Goal: Task Accomplishment & Management: Use online tool/utility

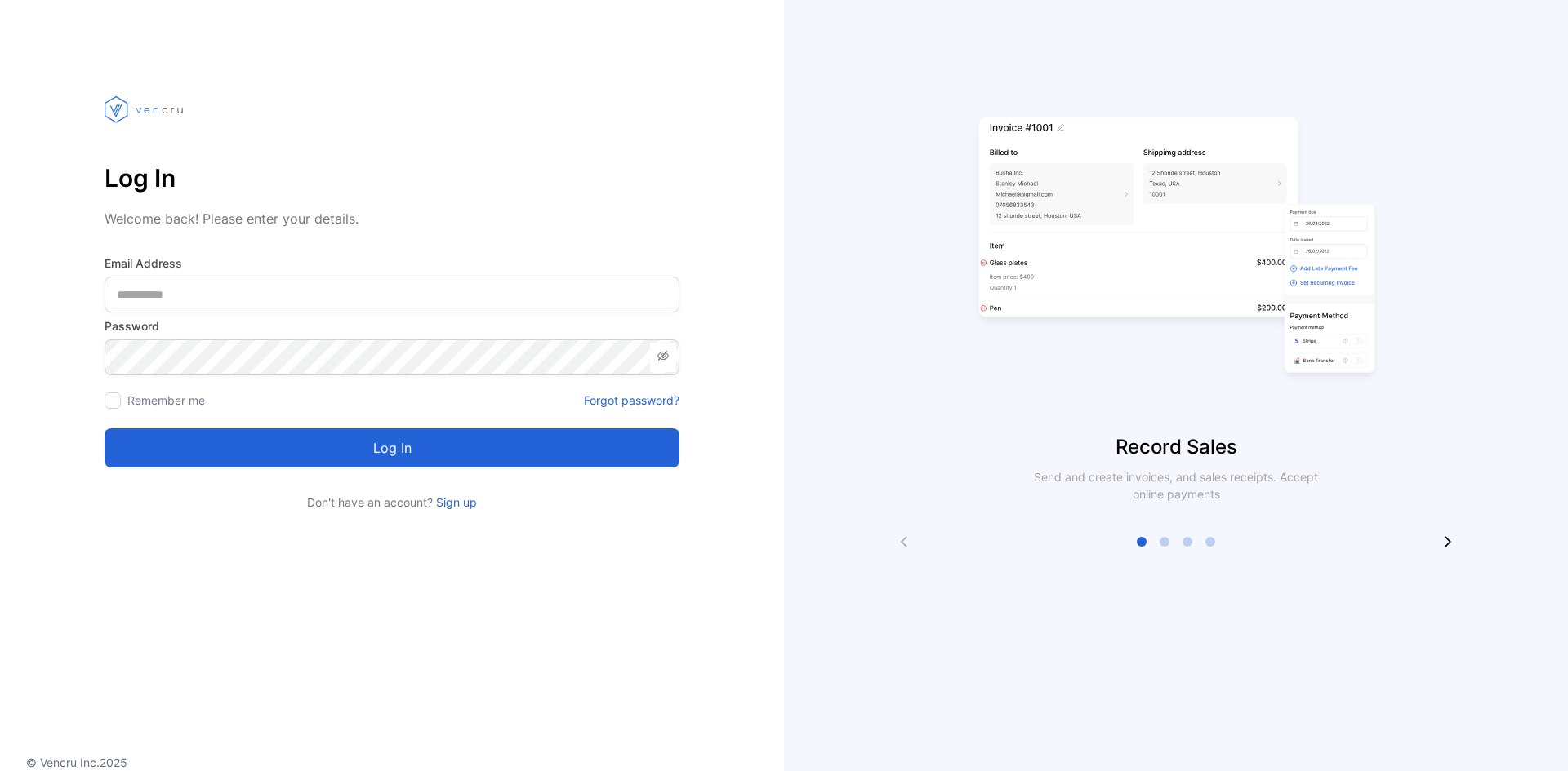
click at [334, 295] on Address-inputemail "email" at bounding box center [392, 294] width 575 height 36
type Address-inputemail "**********"
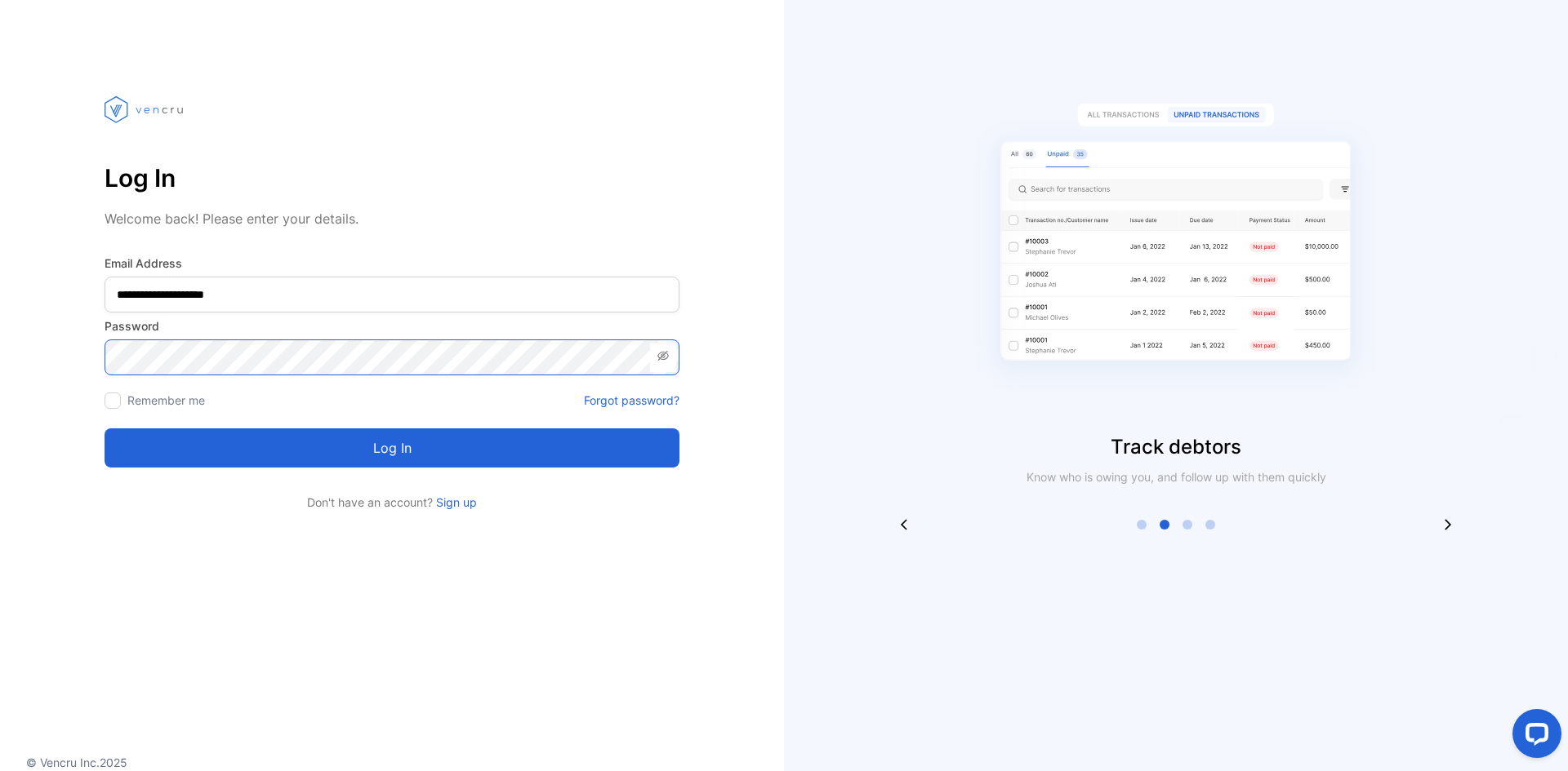
click at [105, 428] on button "Log in" at bounding box center [392, 448] width 575 height 39
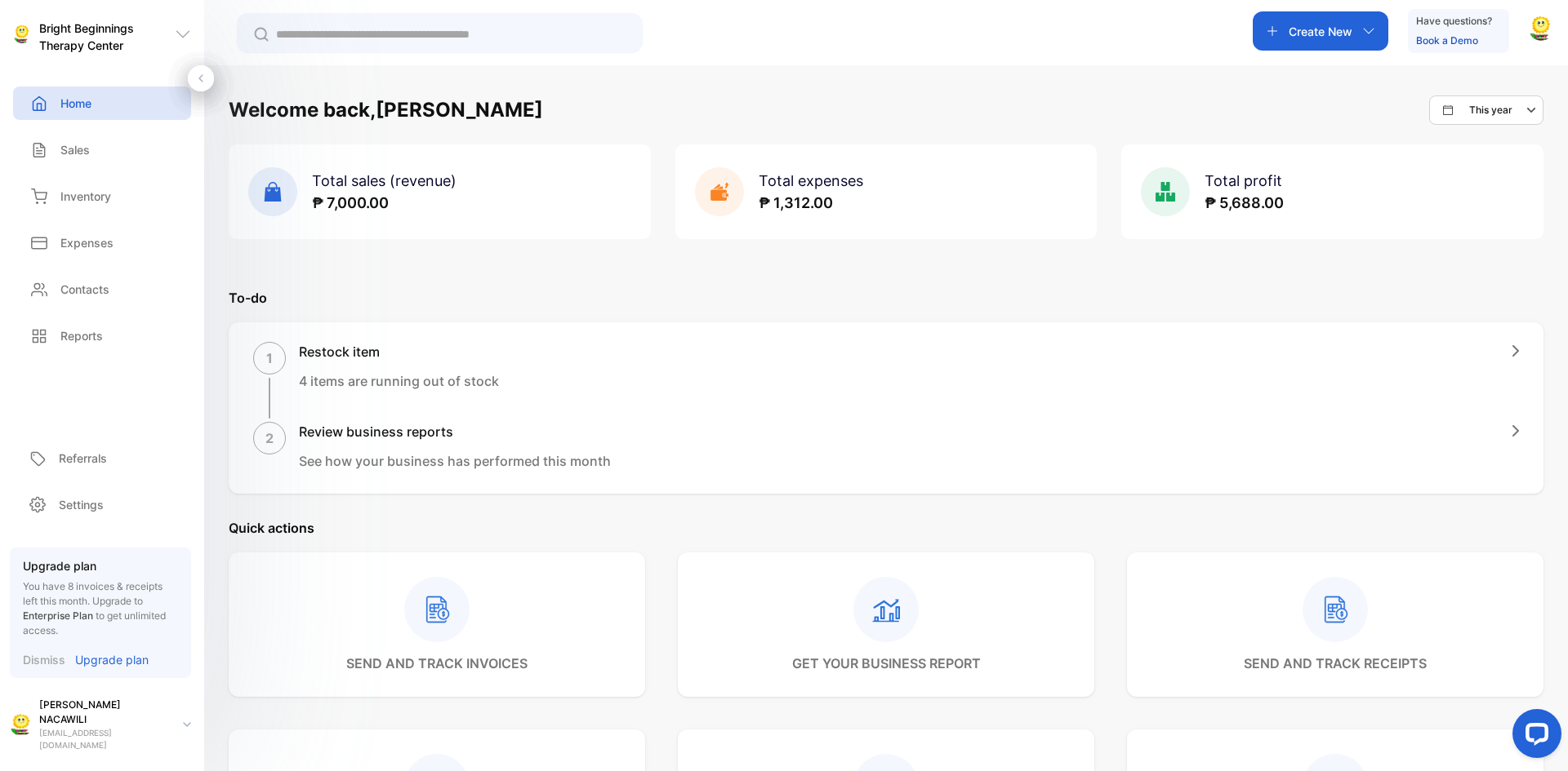
click at [1354, 15] on div "Create New" at bounding box center [1321, 31] width 136 height 39
click at [1322, 120] on p "Receipt" at bounding box center [1315, 114] width 56 height 20
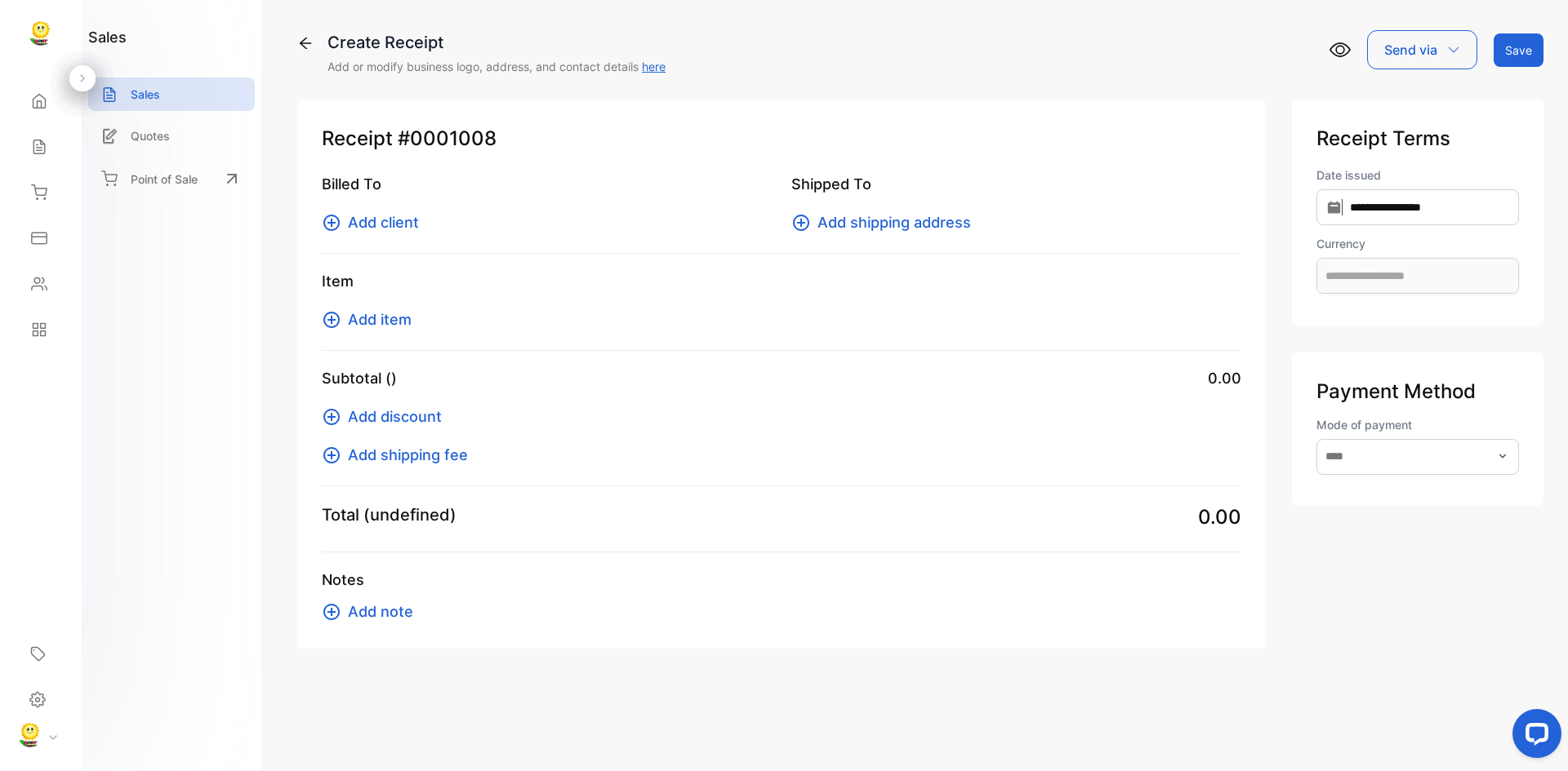
type input "**********"
click at [390, 222] on span "Add client" at bounding box center [383, 223] width 71 height 22
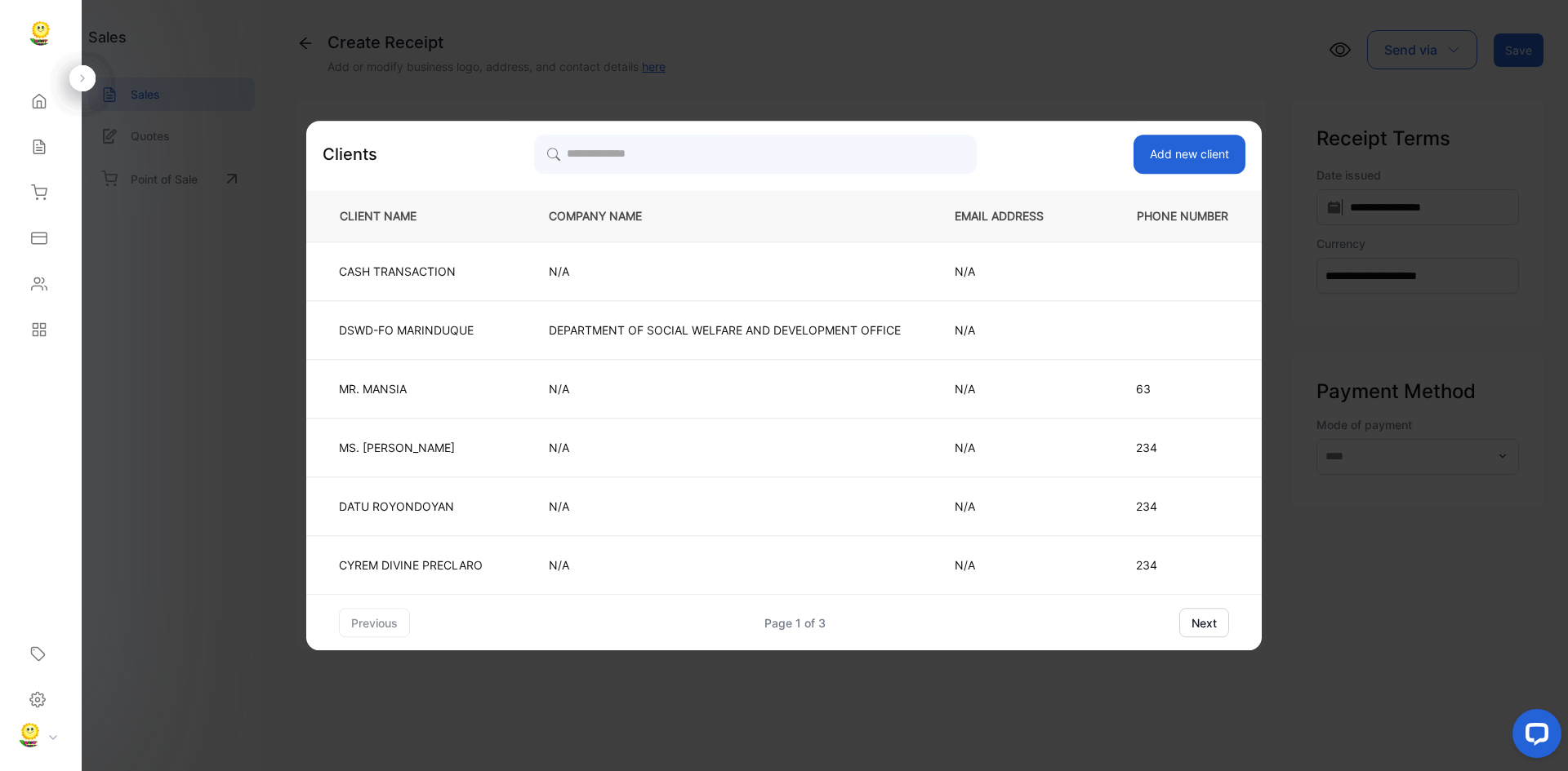
click at [1202, 625] on button "next" at bounding box center [1203, 622] width 50 height 29
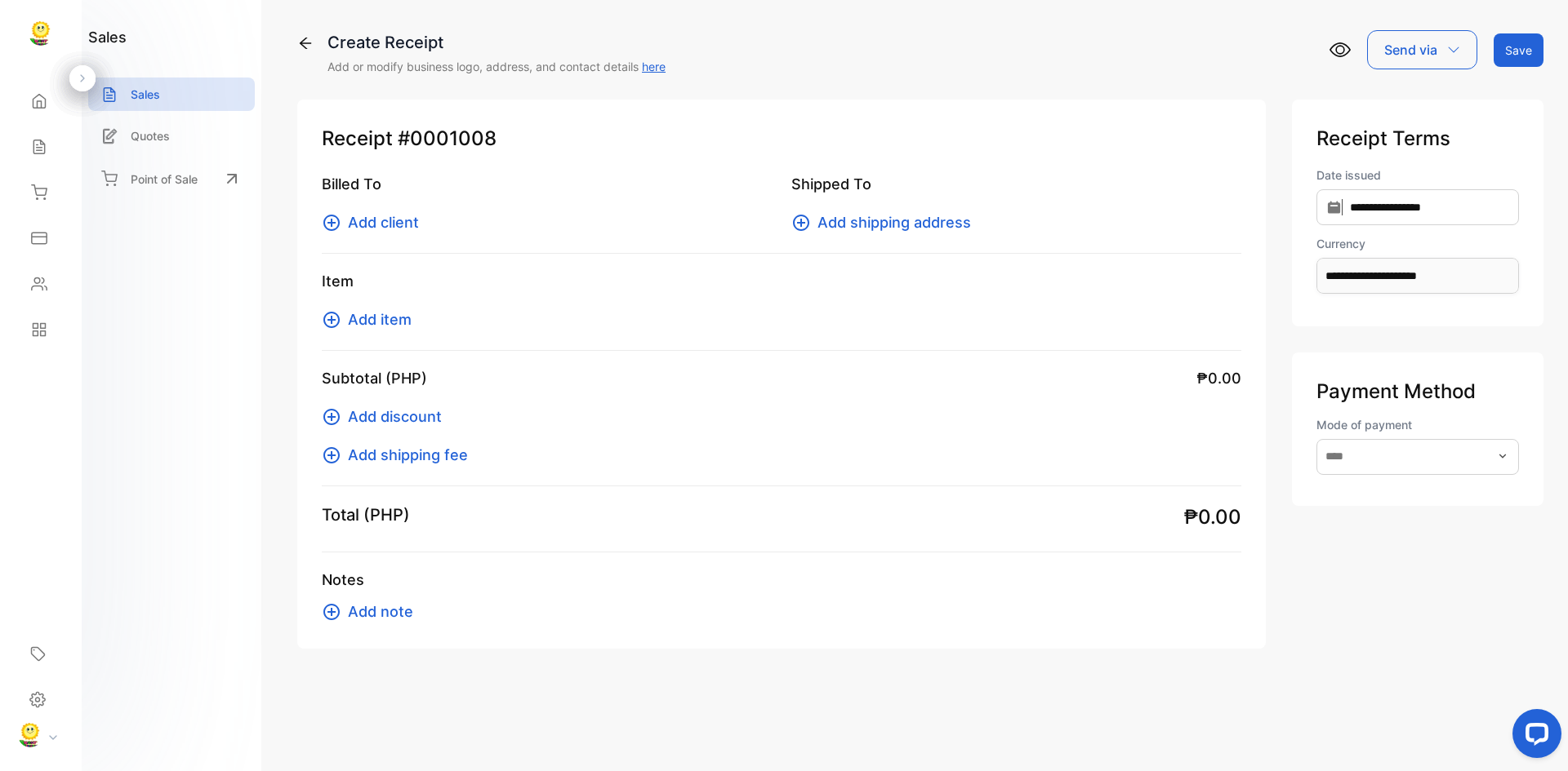
click at [346, 217] on button "Add client" at bounding box center [375, 223] width 107 height 22
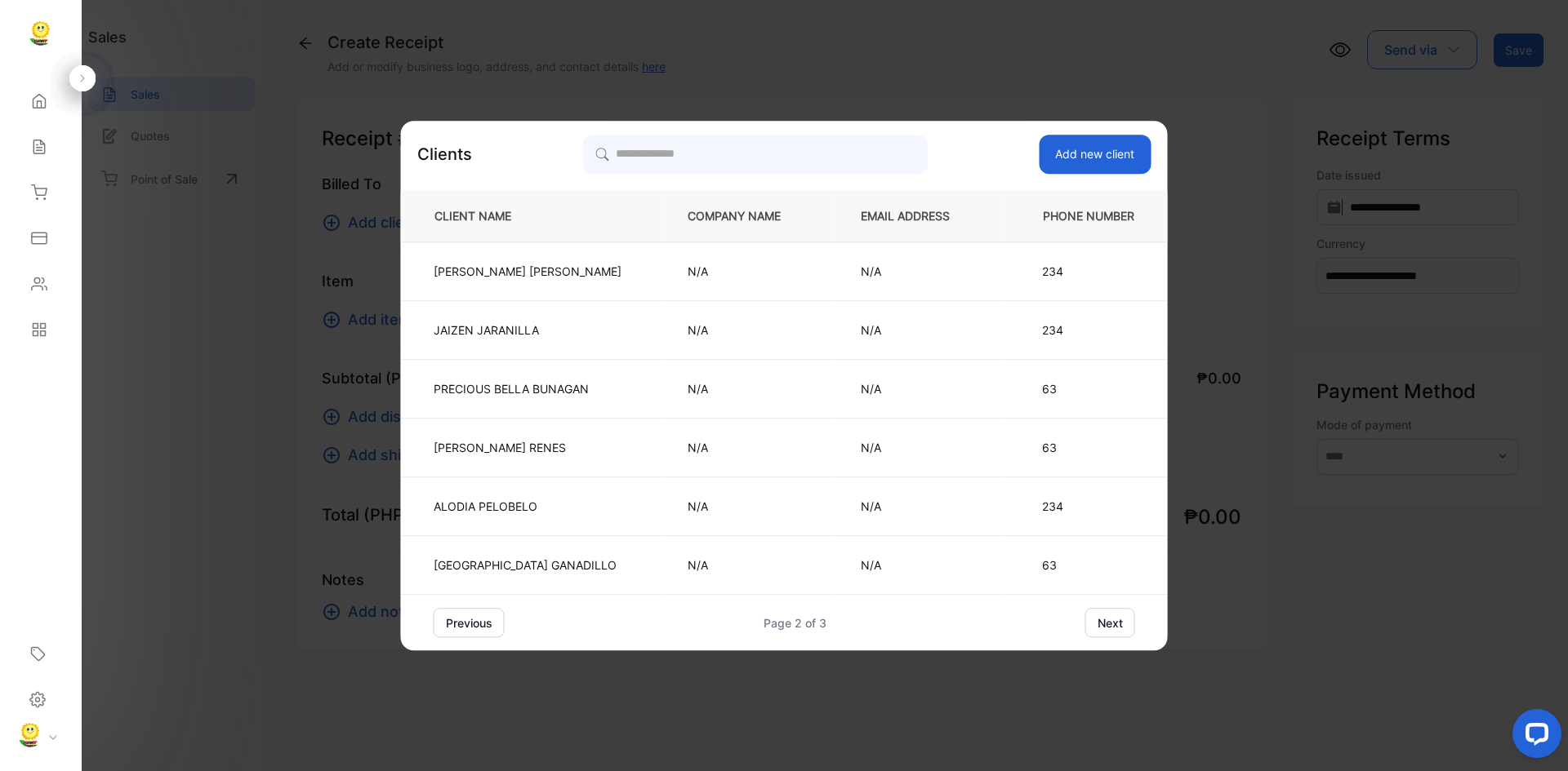
click at [1113, 615] on button "next" at bounding box center [1110, 622] width 50 height 29
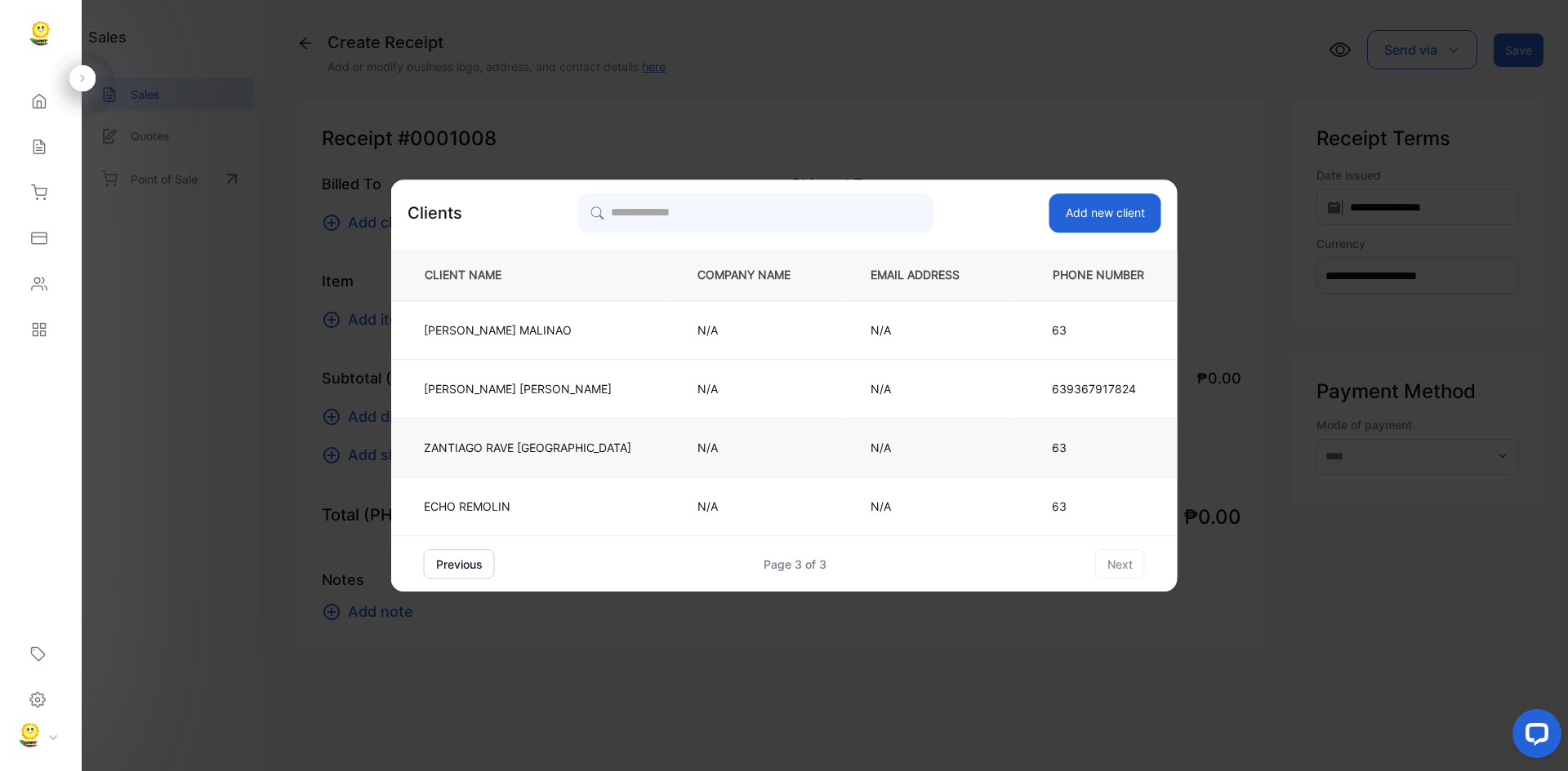
click at [606, 443] on td "ZANTIAGO RAVE MONTEREY" at bounding box center [530, 448] width 279 height 59
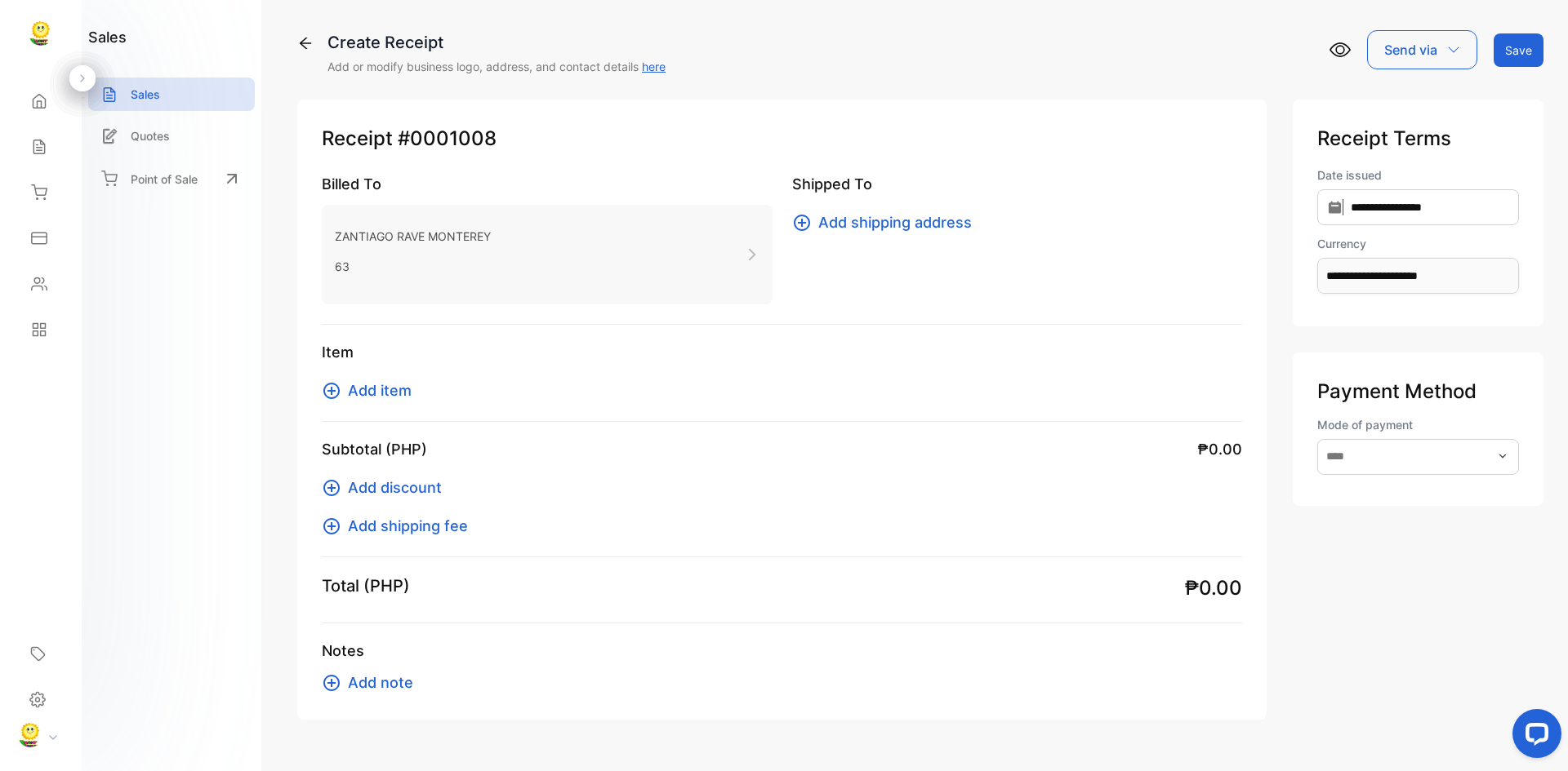
click at [878, 225] on span "Add shipping address" at bounding box center [895, 223] width 154 height 22
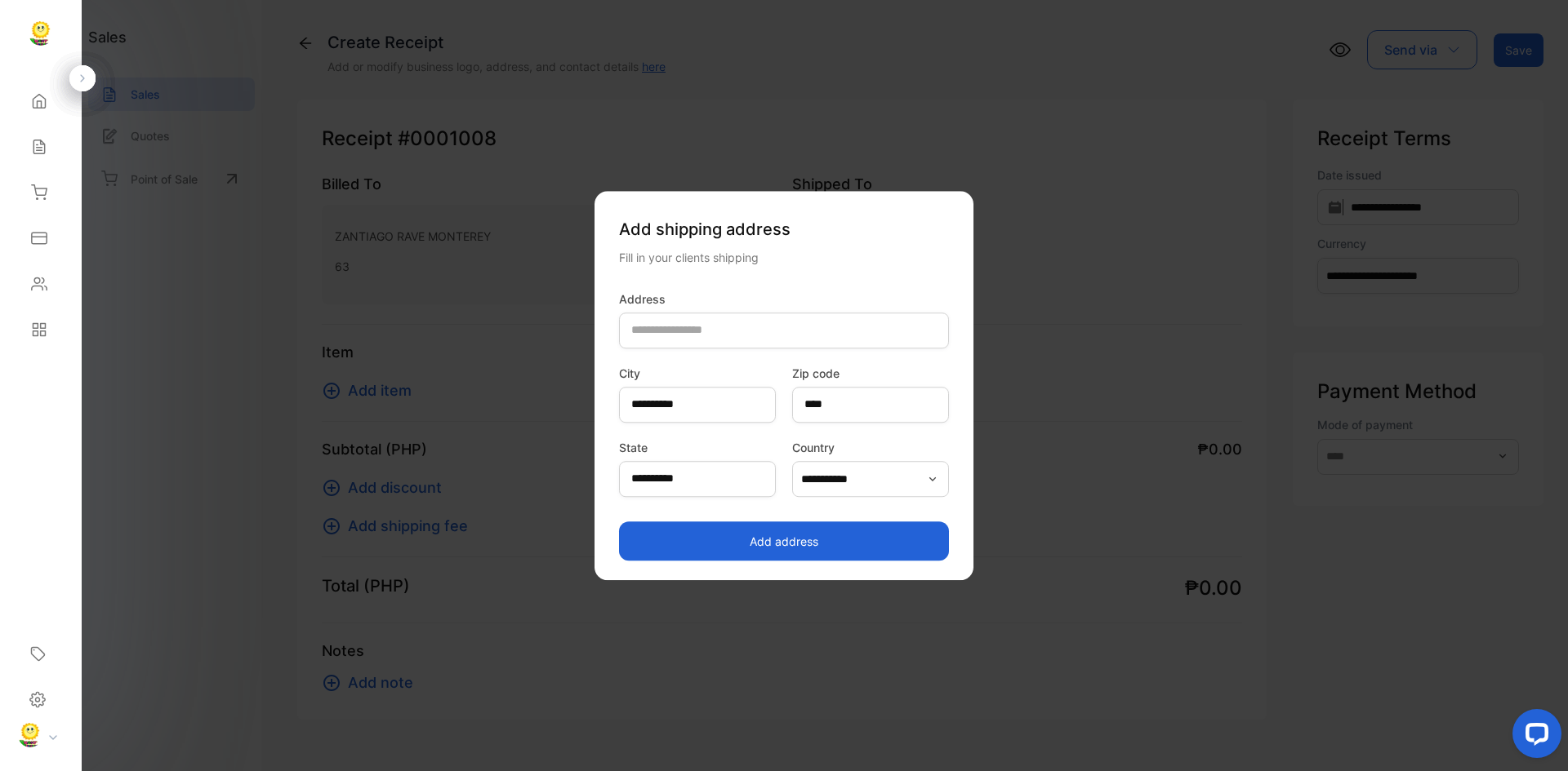
click at [754, 544] on button "Add address" at bounding box center [784, 541] width 330 height 39
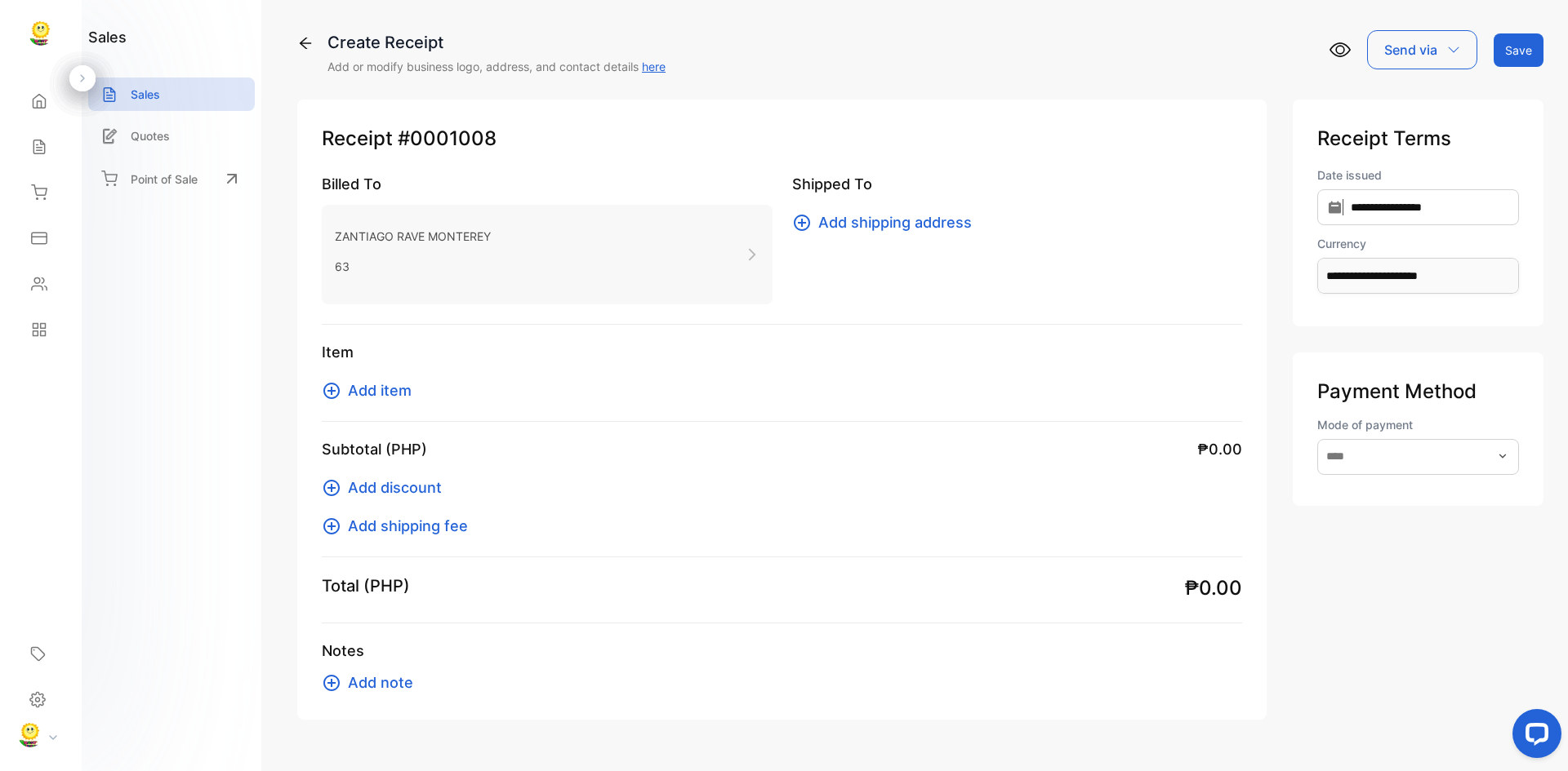
click at [375, 384] on span "Add item" at bounding box center [380, 391] width 64 height 22
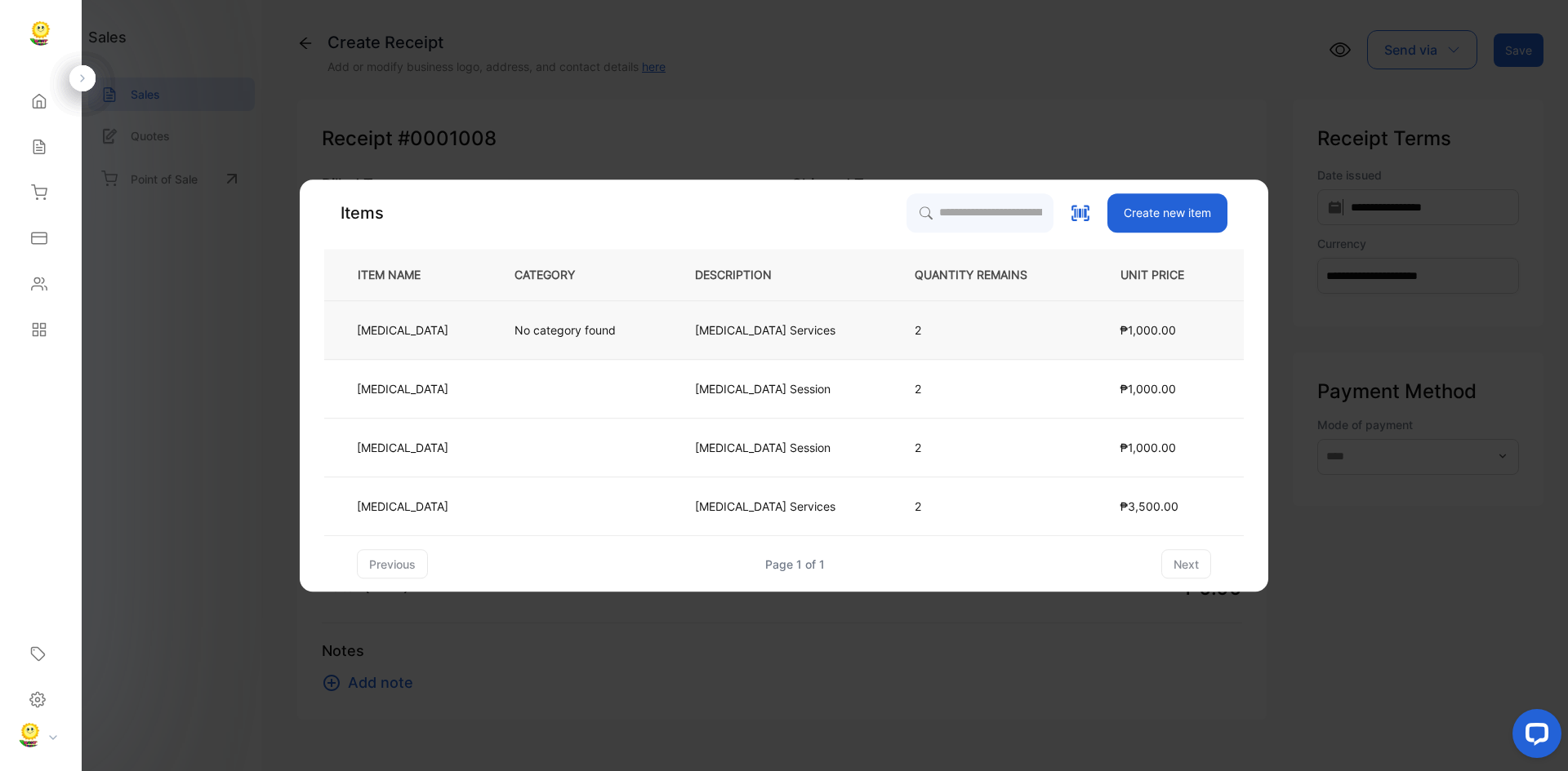
click at [365, 340] on td "[MEDICAL_DATA]" at bounding box center [406, 331] width 163 height 59
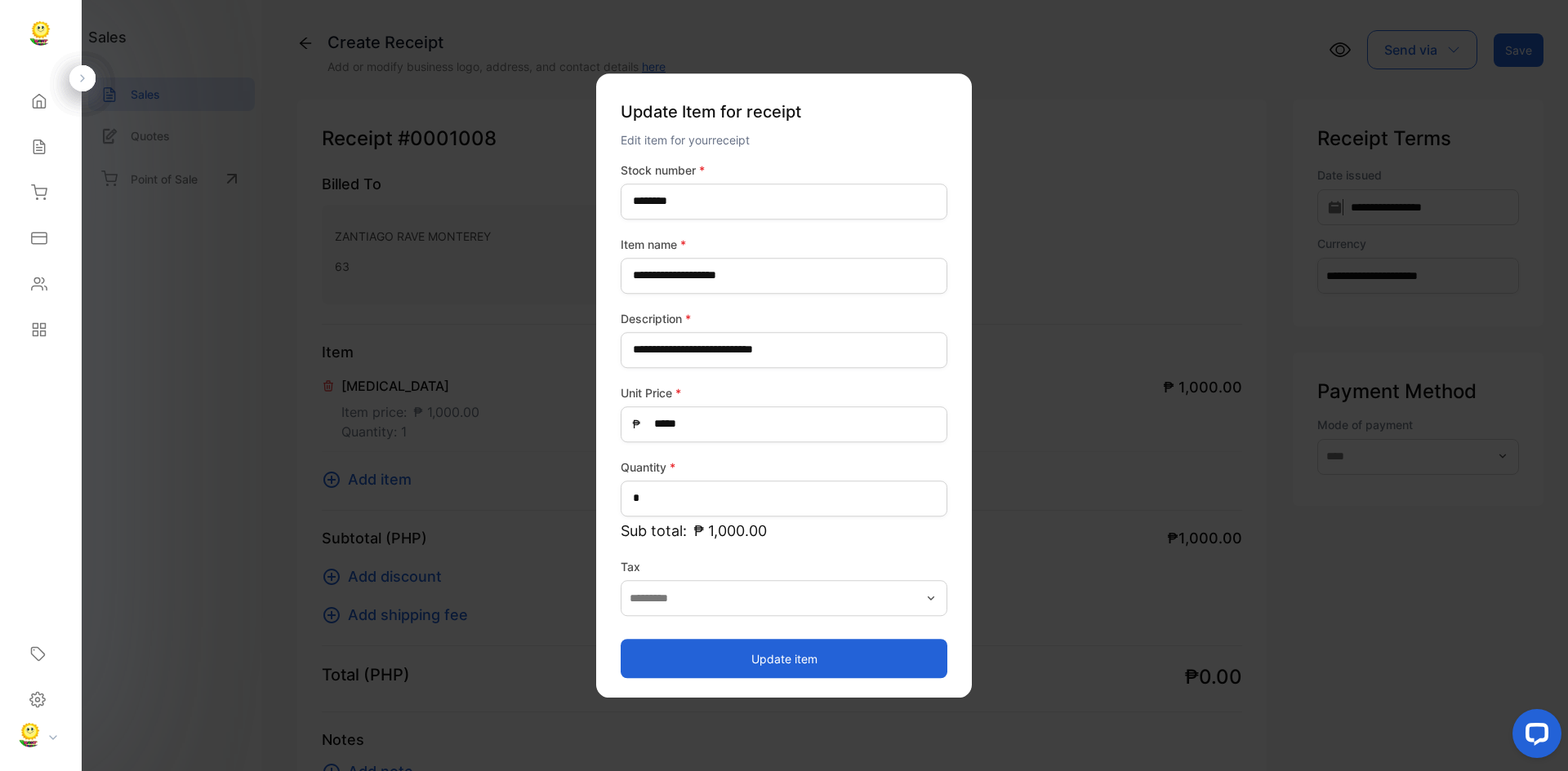
click at [804, 657] on button "Update item" at bounding box center [784, 659] width 327 height 39
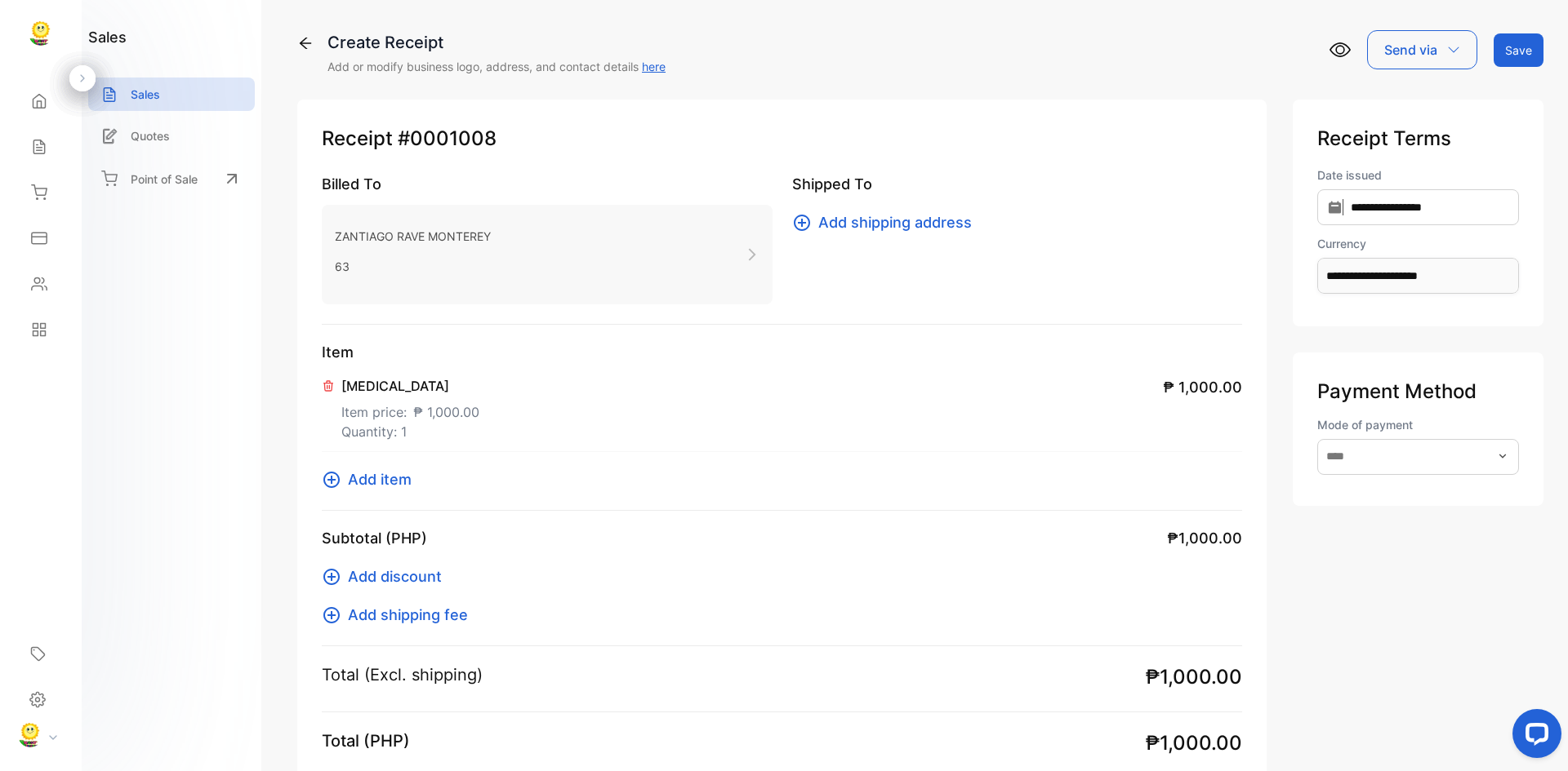
click at [1508, 51] on button "Save" at bounding box center [1518, 51] width 50 height 34
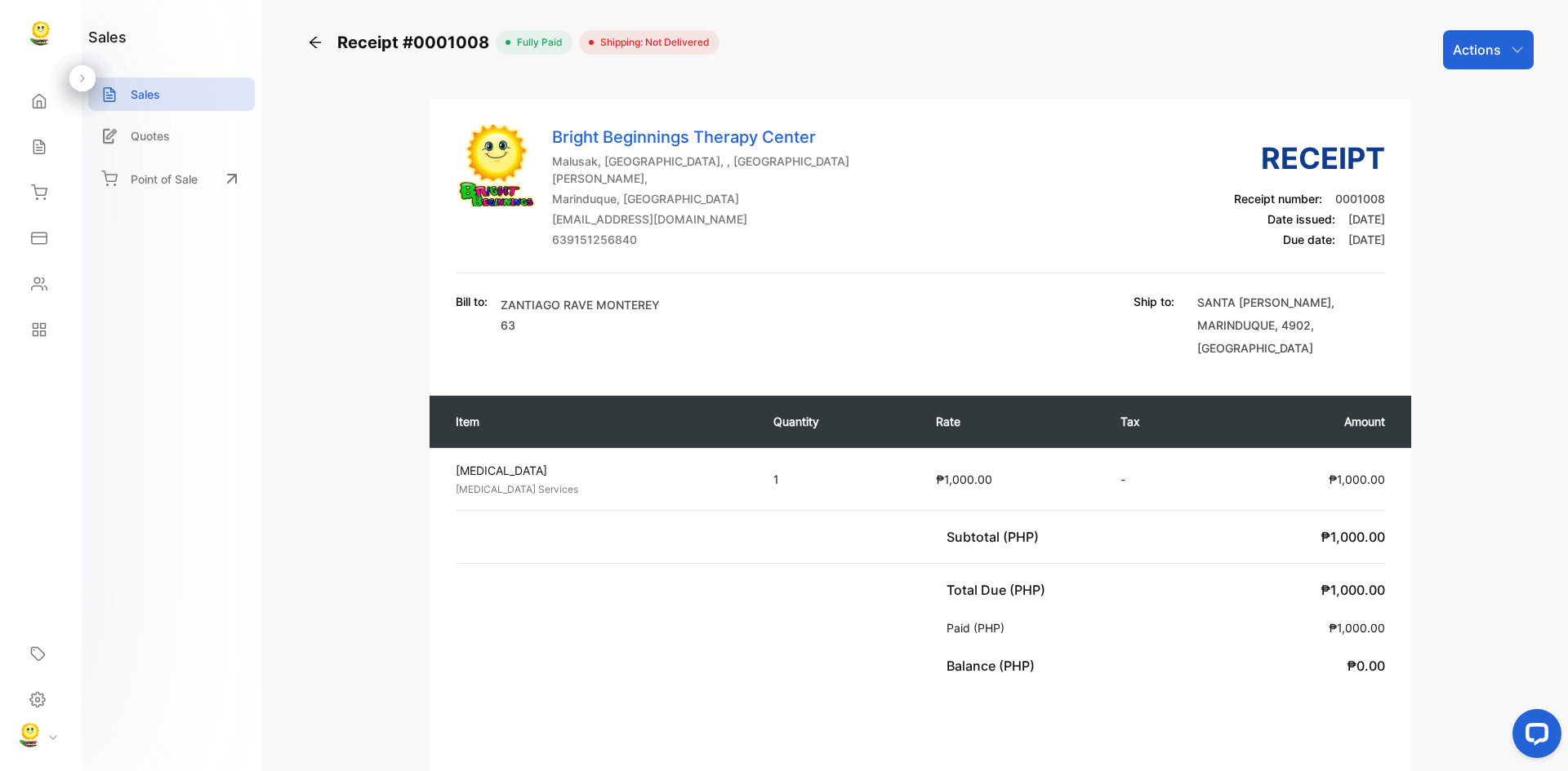
click at [1501, 53] on div "Actions" at bounding box center [1488, 50] width 91 height 39
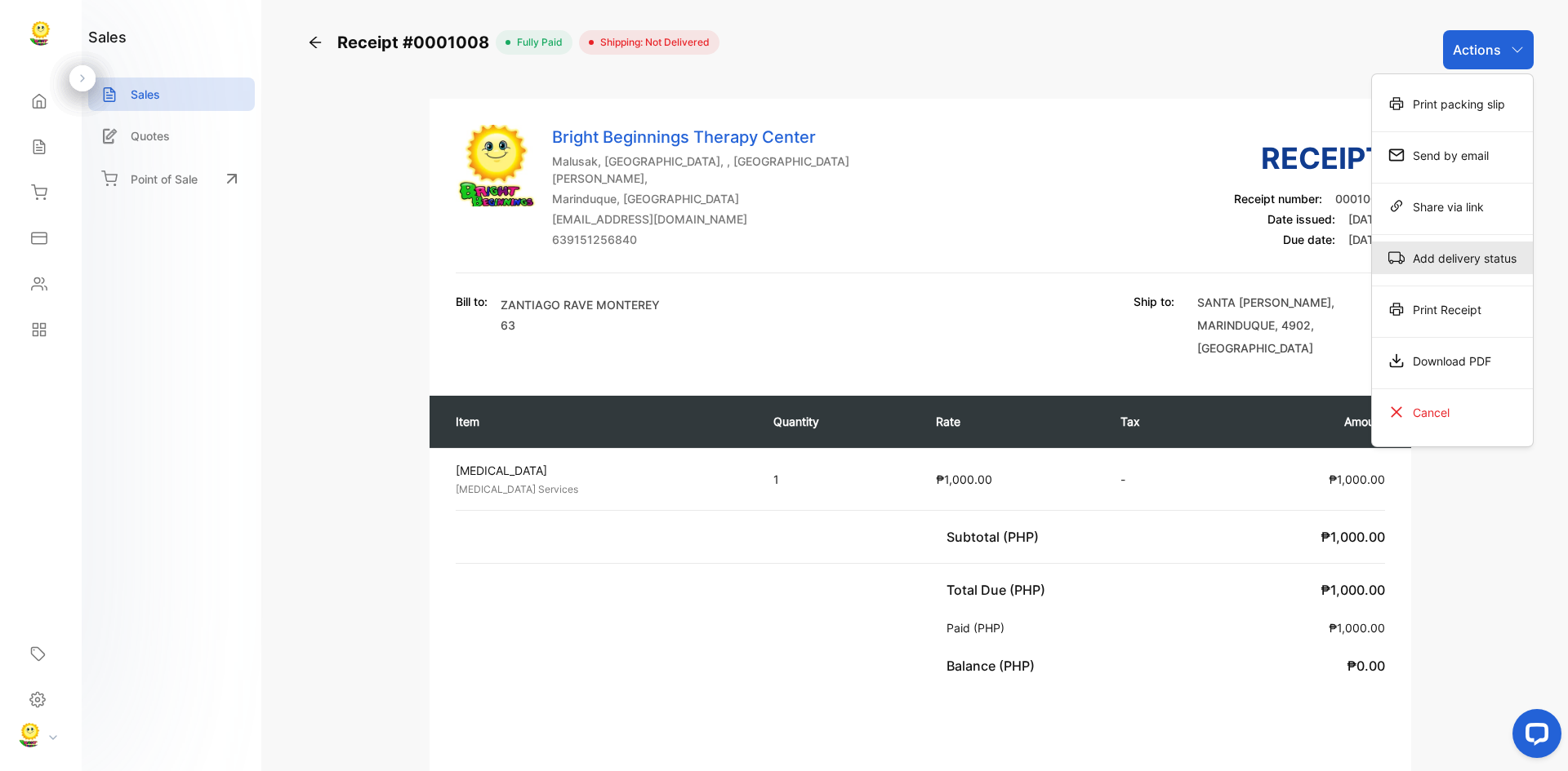
click at [1484, 268] on div "Add delivery status" at bounding box center [1453, 258] width 161 height 33
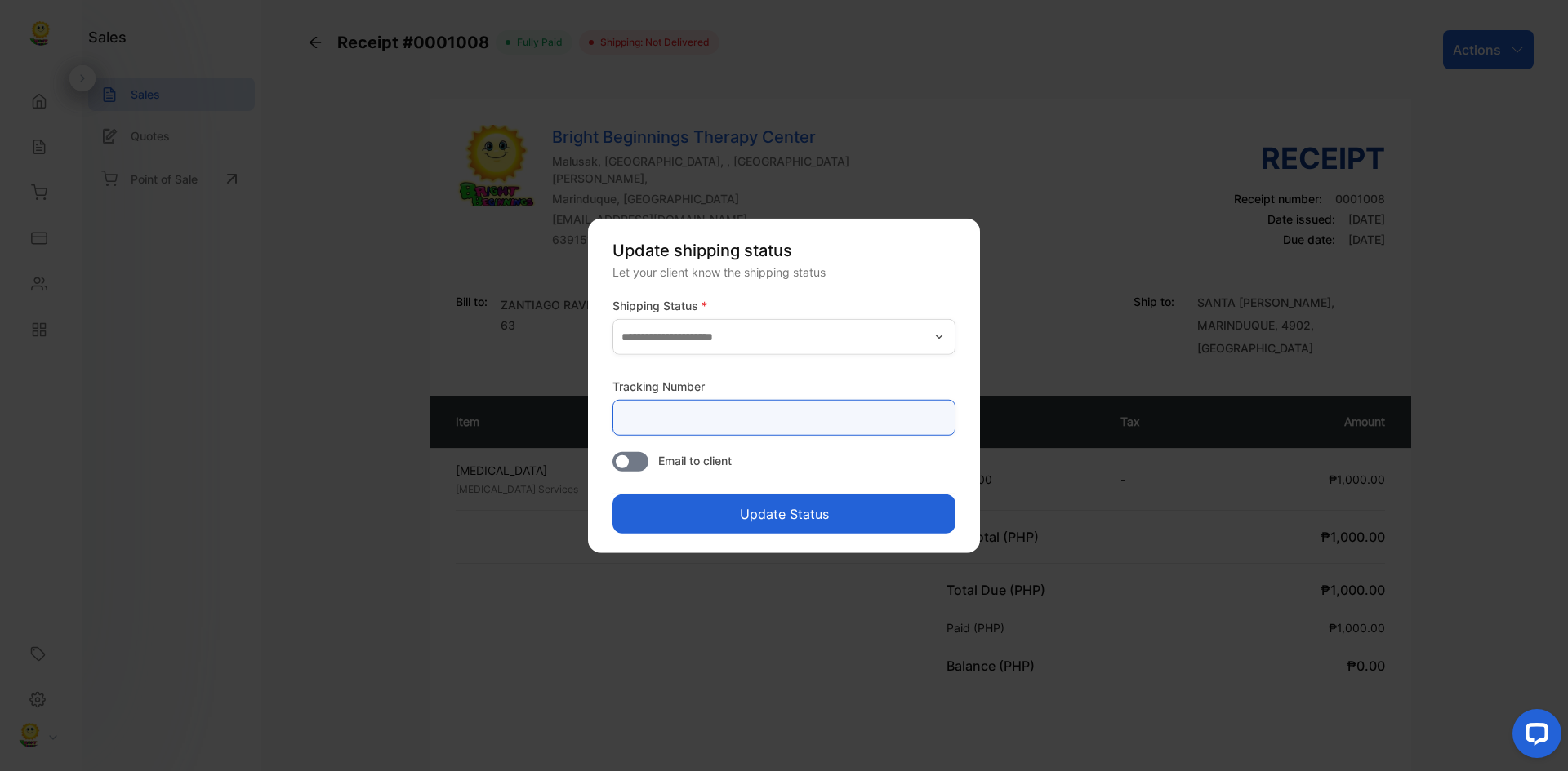
click at [798, 409] on Number-inputtracking "text" at bounding box center [784, 418] width 343 height 36
type Number-inputtracking "*********"
click at [795, 512] on button "Update Status" at bounding box center [784, 514] width 343 height 39
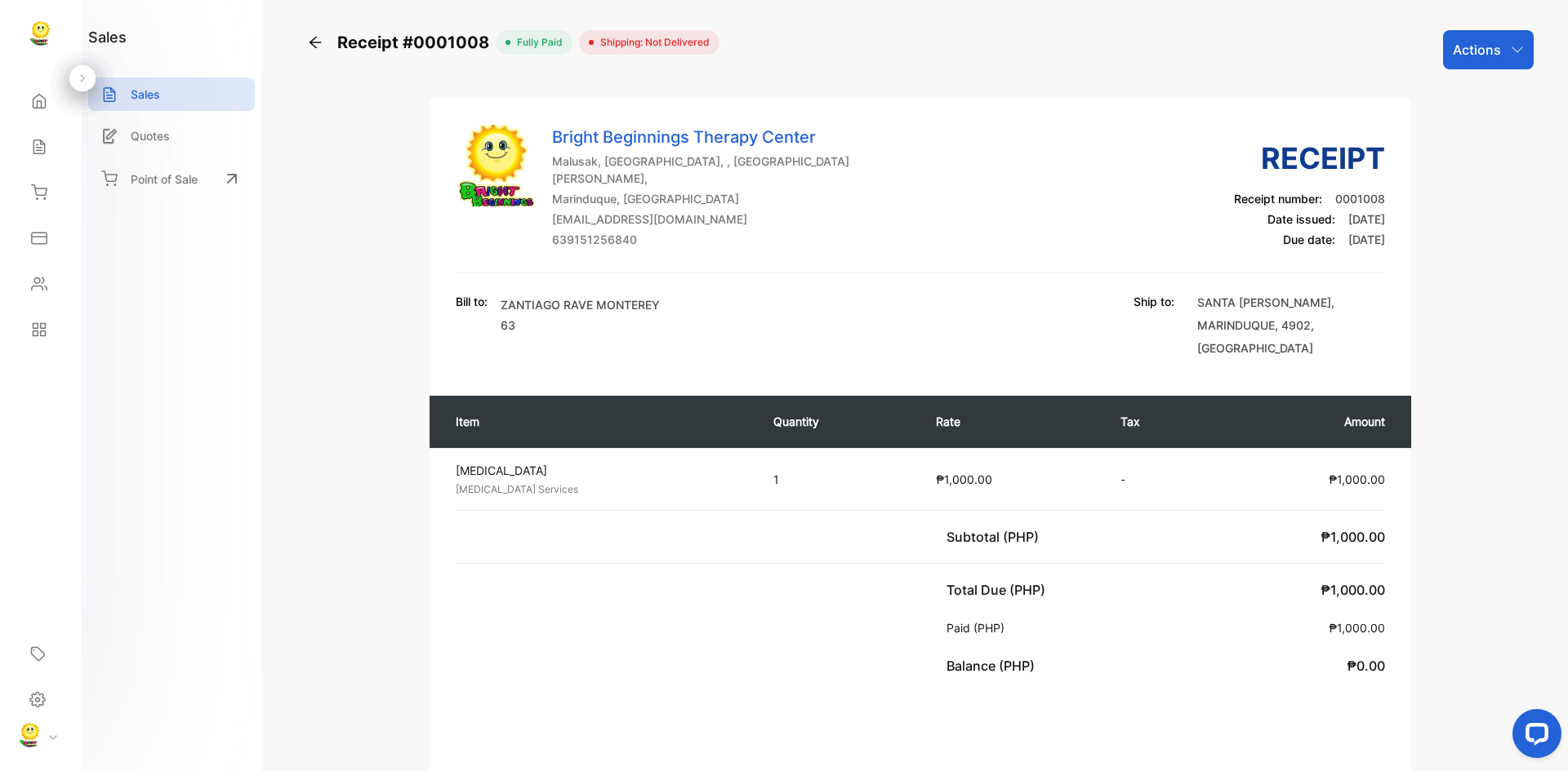
click at [1499, 50] on div "Actions" at bounding box center [1488, 50] width 91 height 39
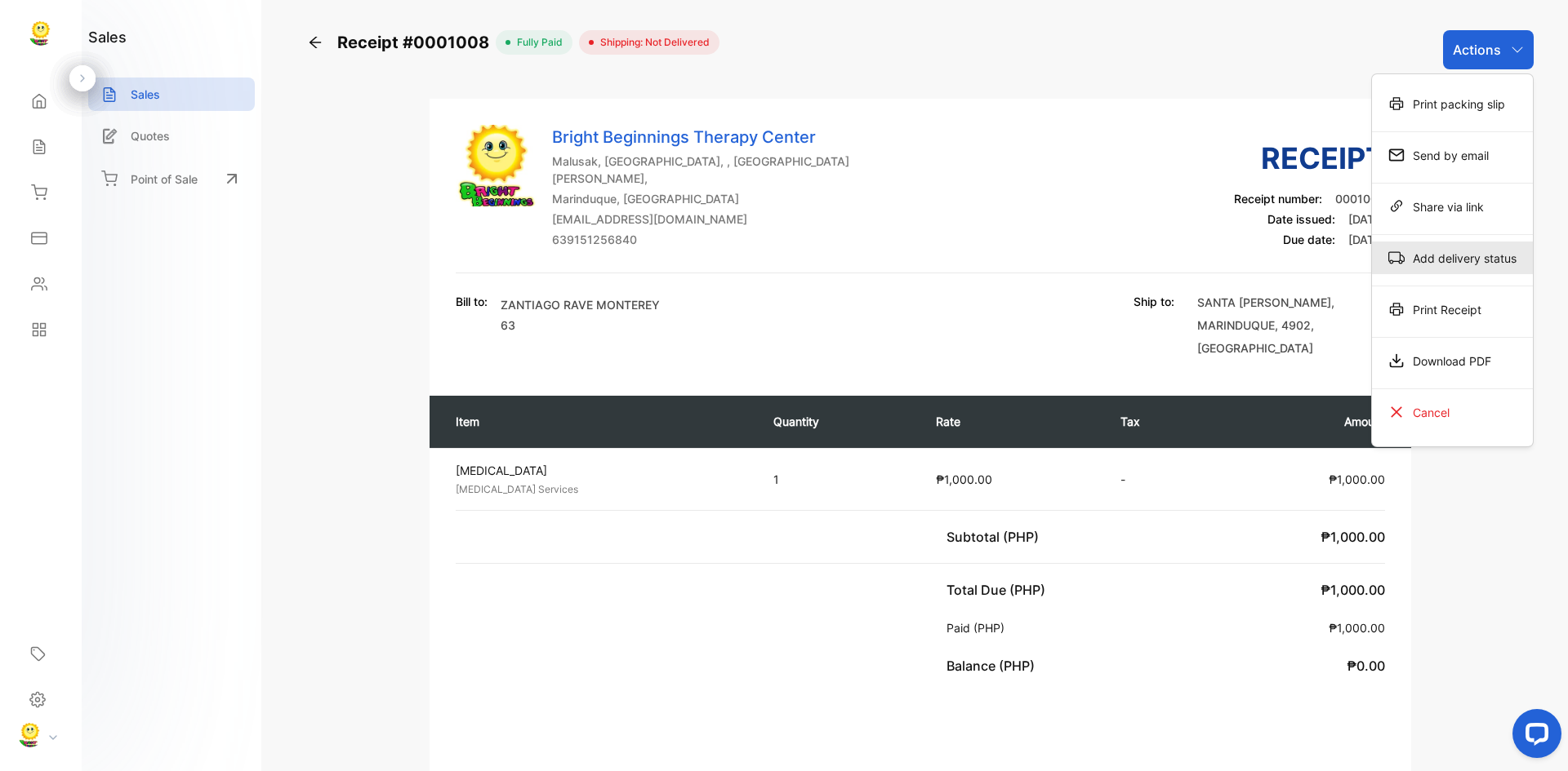
click at [1431, 264] on div "Add delivery status" at bounding box center [1453, 258] width 161 height 33
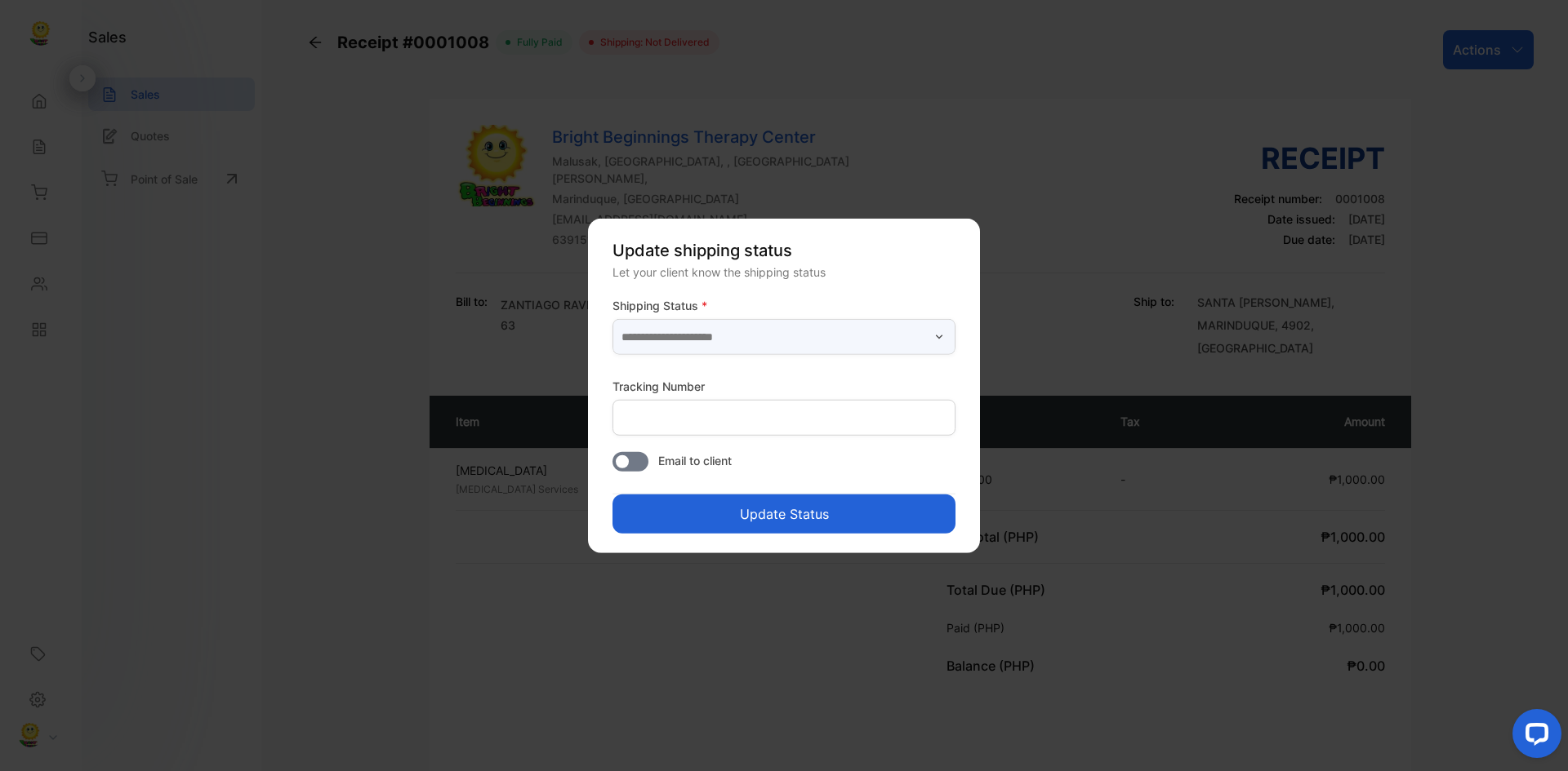
click at [930, 332] on input "text" at bounding box center [784, 337] width 343 height 36
click at [695, 384] on p "Delivered" at bounding box center [786, 379] width 323 height 17
type input "*********"
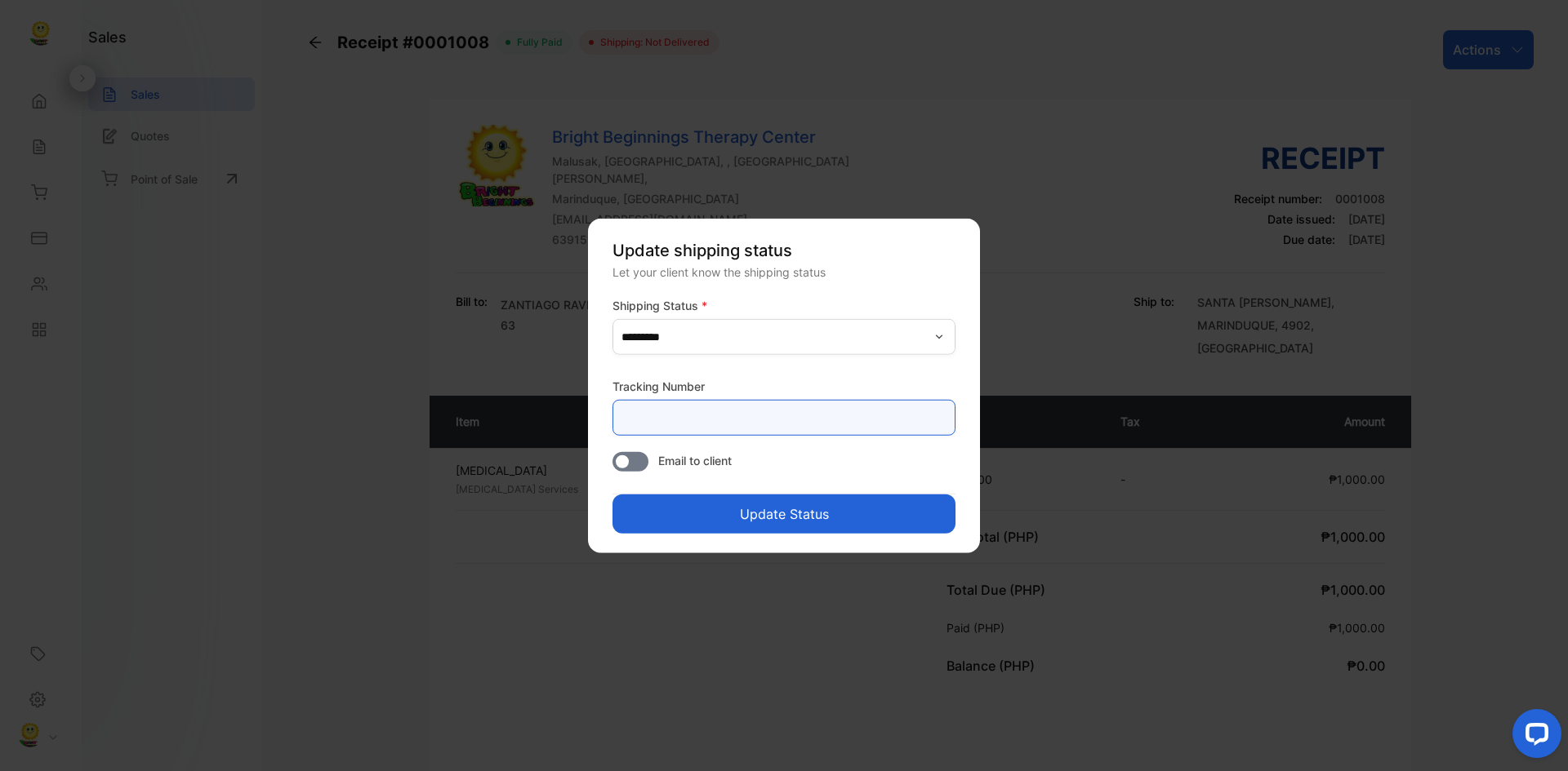
click at [701, 403] on Number-inputtracking "text" at bounding box center [784, 418] width 343 height 36
type Number-inputtracking "*********"
click at [778, 504] on button "Update Status" at bounding box center [784, 514] width 343 height 39
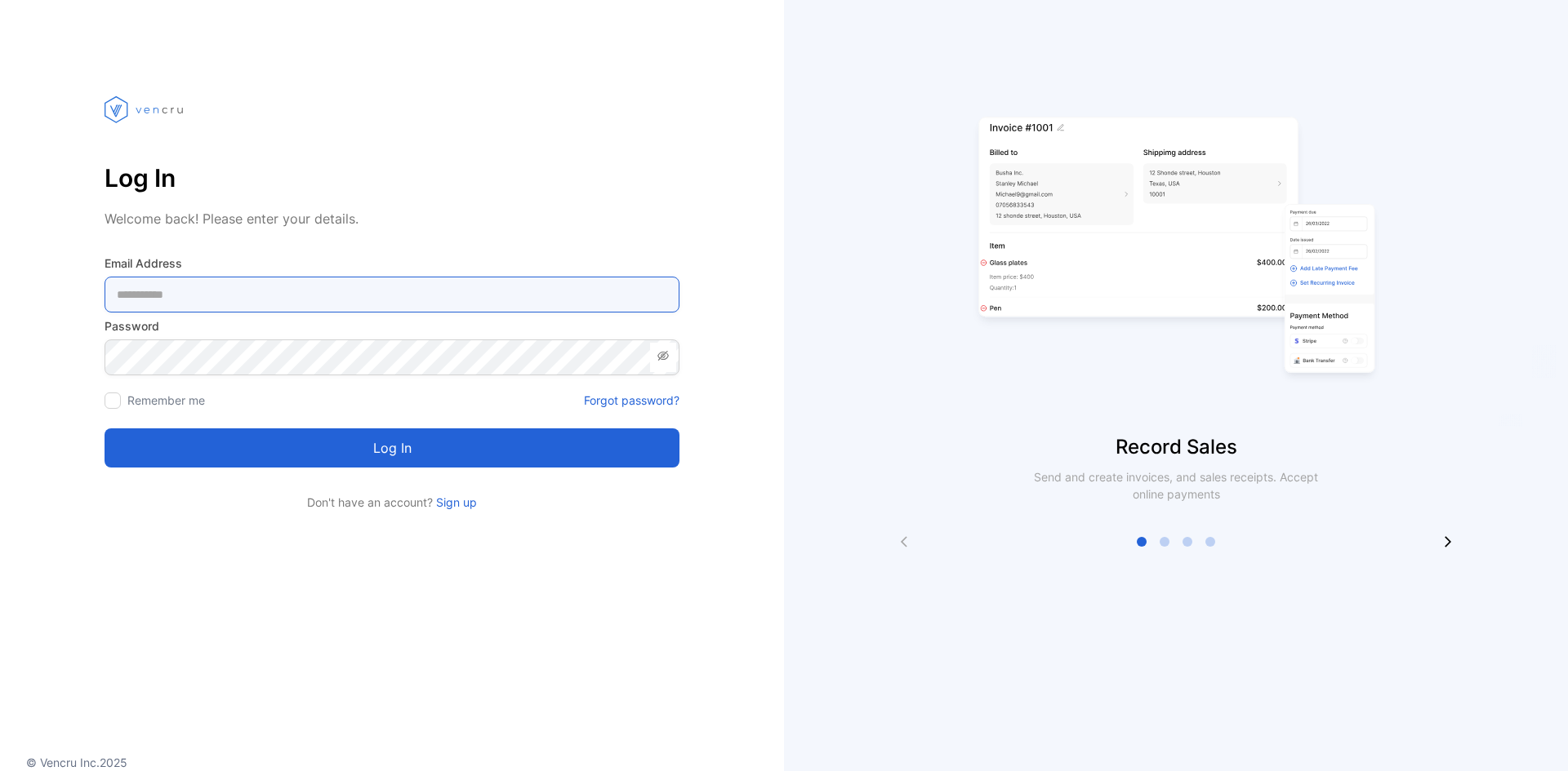
click at [274, 289] on Address-inputemail "email" at bounding box center [392, 294] width 575 height 36
type Address-inputemail "**********"
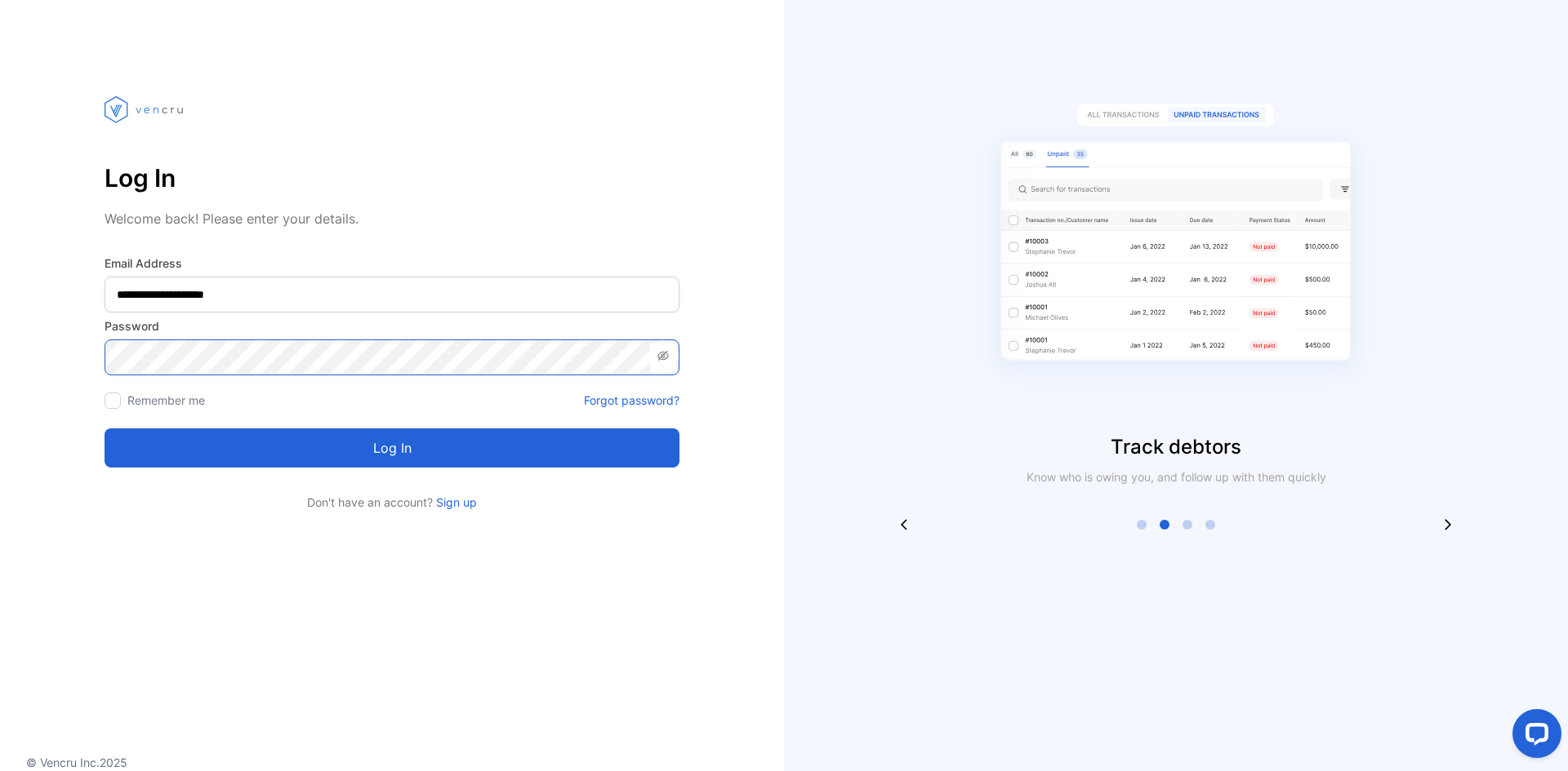
click at [105, 428] on button "Log in" at bounding box center [392, 448] width 575 height 39
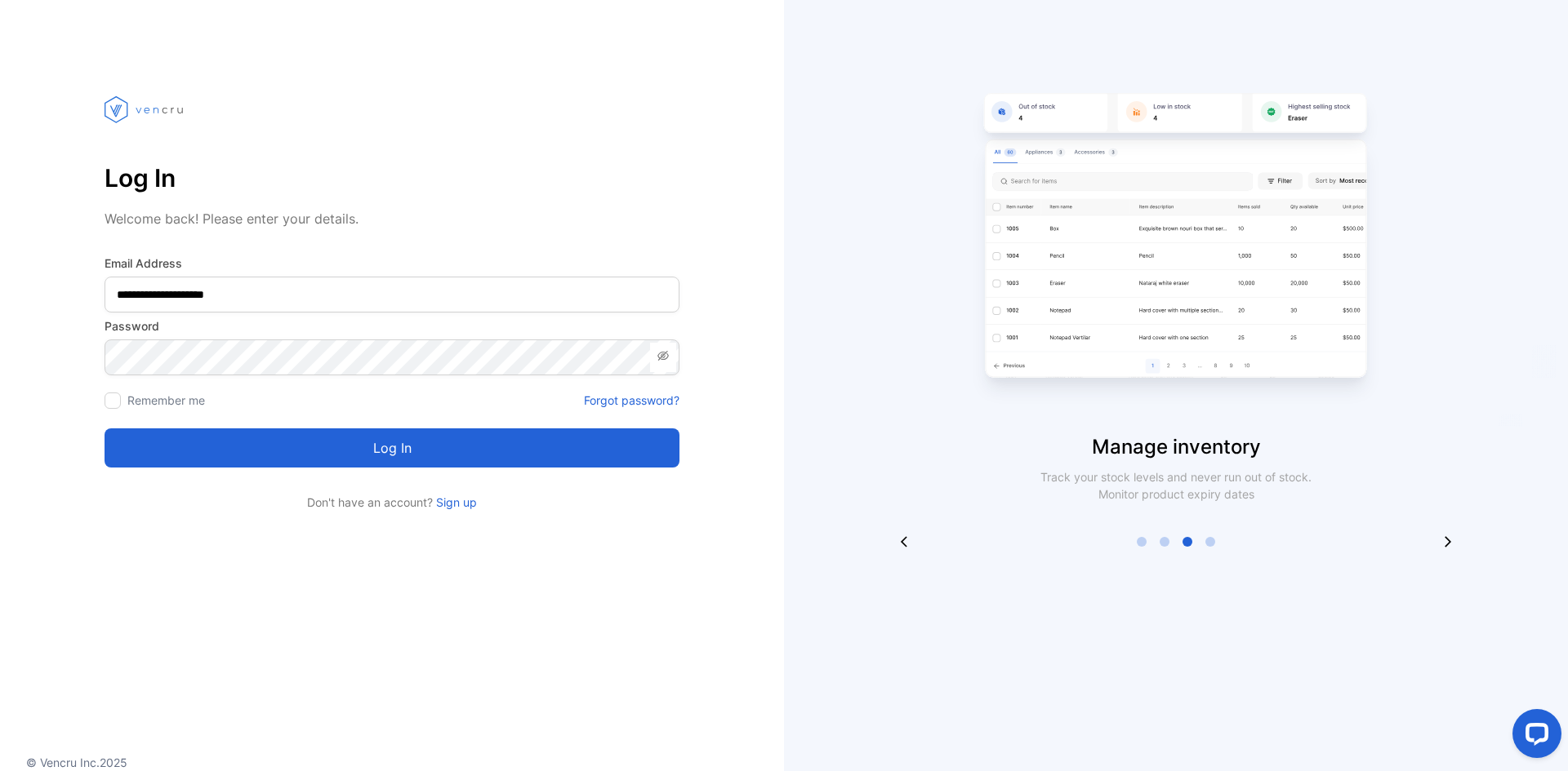
click at [665, 357] on icon at bounding box center [664, 356] width 13 height 13
click at [105, 428] on button "Log in" at bounding box center [392, 448] width 575 height 39
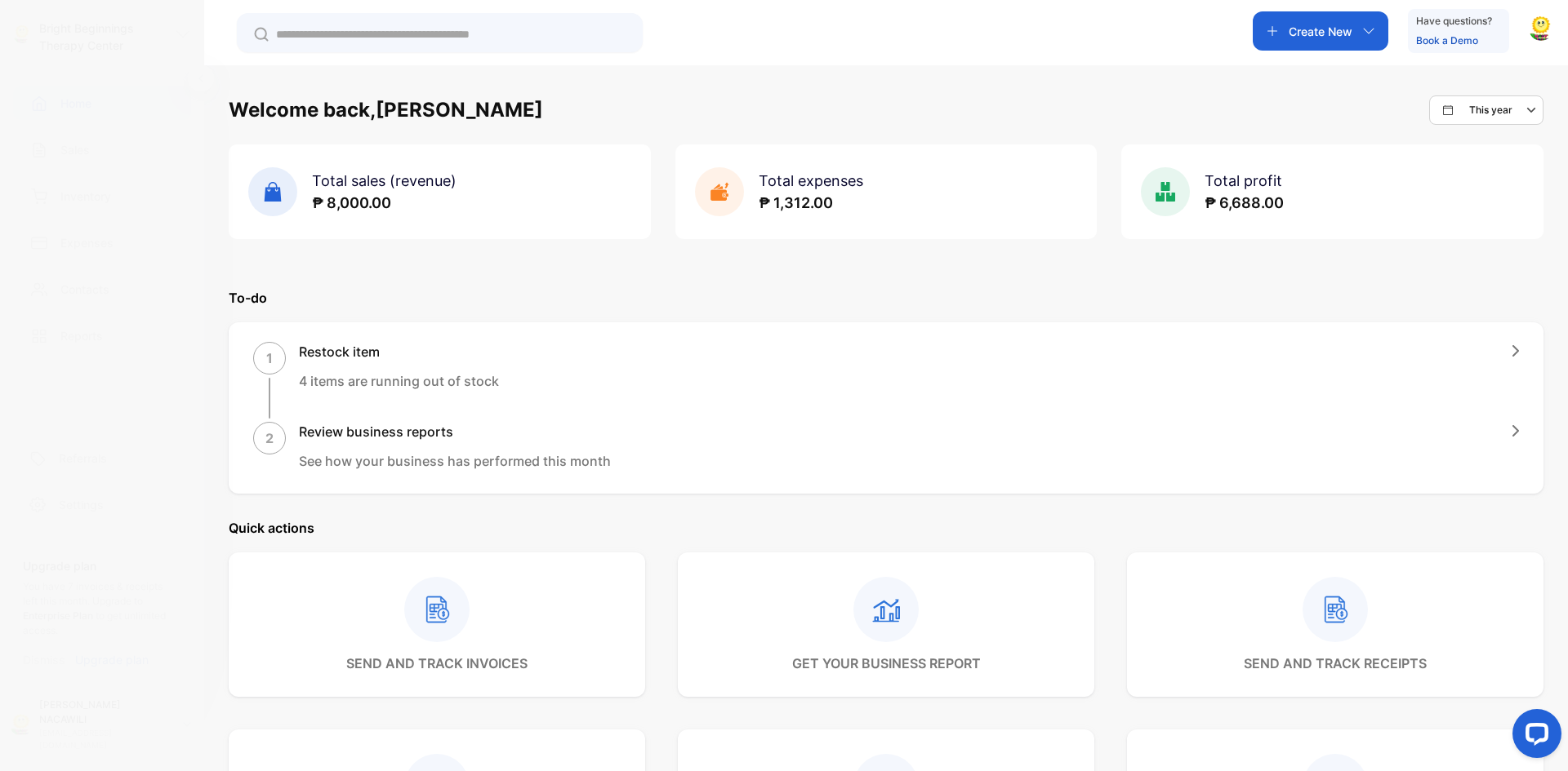
click at [1341, 28] on p "Create New" at bounding box center [1321, 31] width 64 height 17
